Goal: Information Seeking & Learning: Learn about a topic

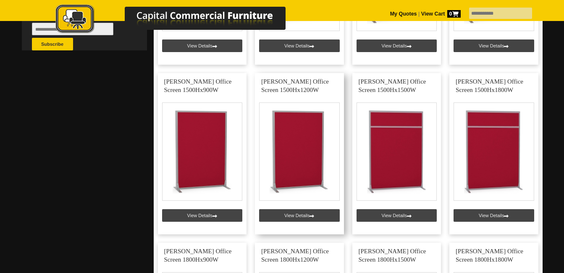
scroll to position [210, 0]
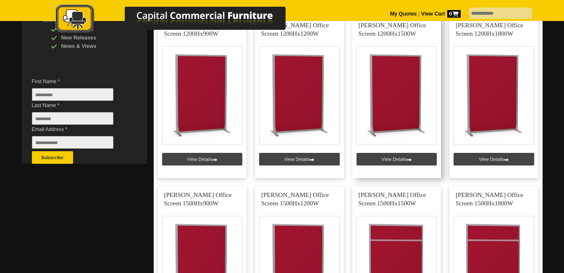
click at [393, 118] on link at bounding box center [396, 97] width 89 height 161
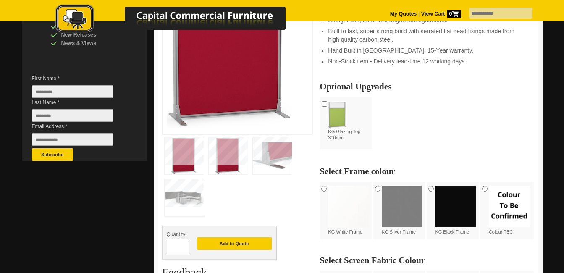
scroll to position [210, 0]
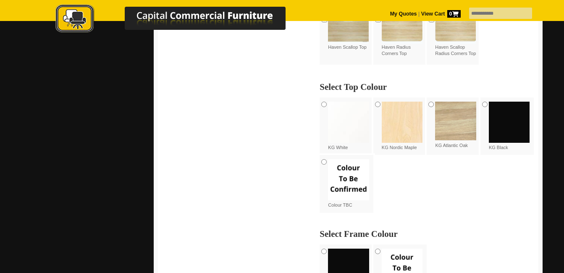
scroll to position [378, 0]
